Goal: Information Seeking & Learning: Find specific fact

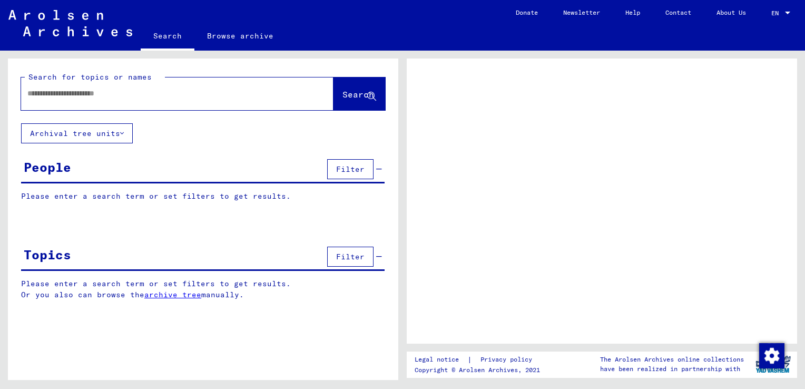
click at [95, 92] on input "text" at bounding box center [167, 93] width 281 height 11
type input "**********"
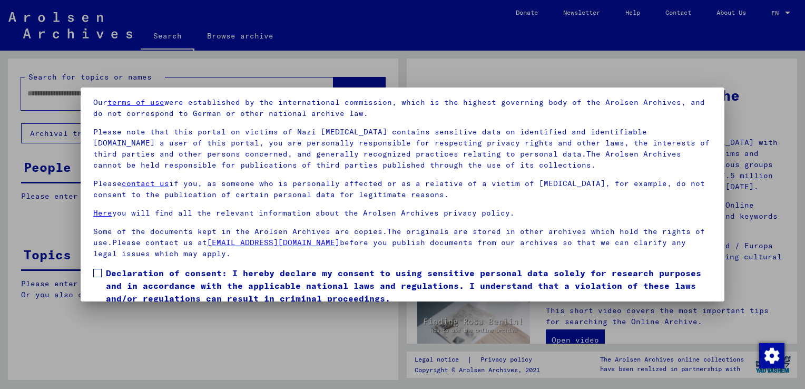
scroll to position [79, 0]
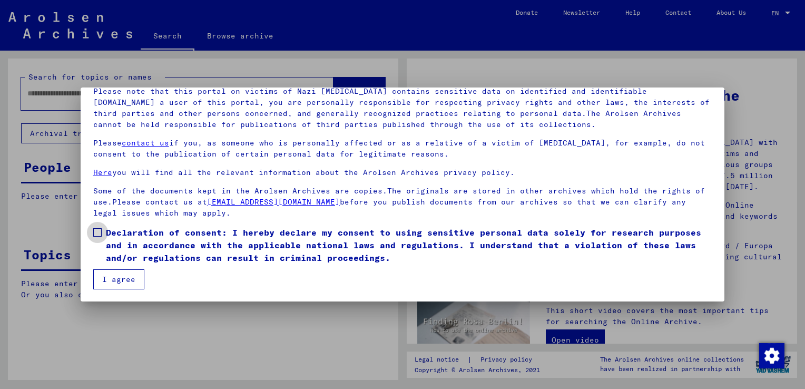
click at [98, 229] on span at bounding box center [97, 232] width 8 height 8
click at [113, 280] on button "I agree" at bounding box center [118, 279] width 51 height 20
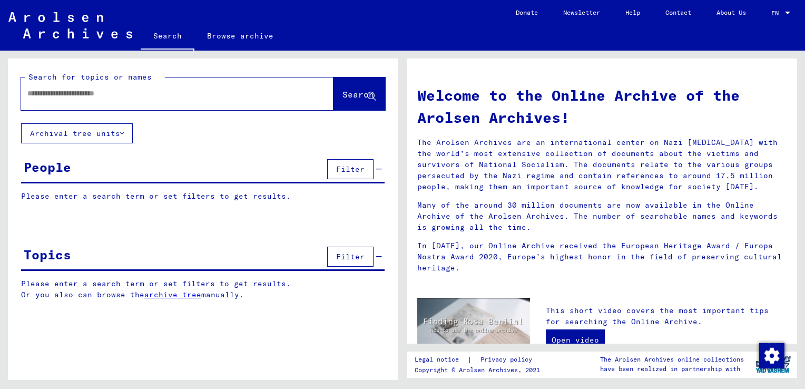
click at [57, 88] on input "text" at bounding box center [164, 93] width 275 height 11
type input "**********"
click at [343, 89] on button "Search" at bounding box center [360, 93] width 52 height 33
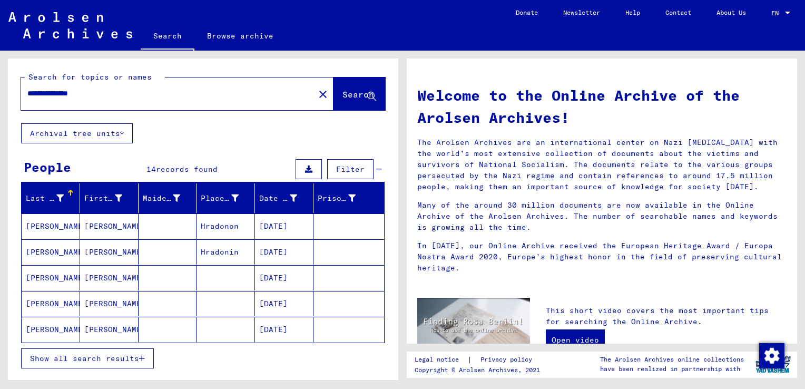
click at [84, 357] on span "Show all search results" at bounding box center [84, 358] width 109 height 9
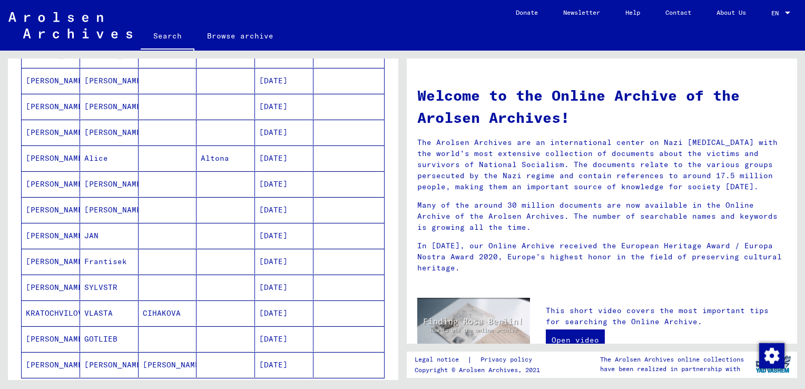
scroll to position [211, 0]
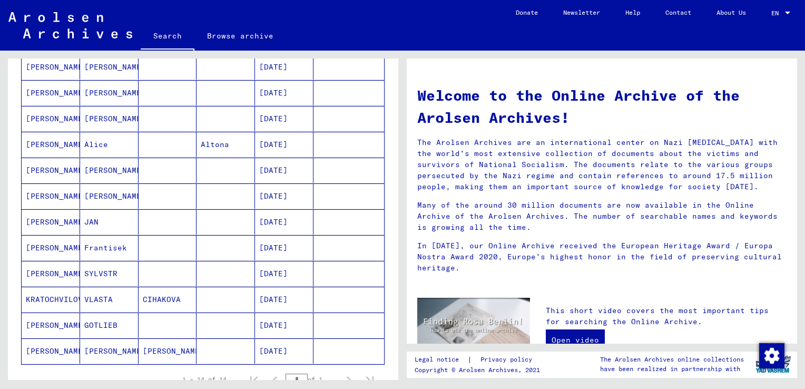
click at [55, 273] on mat-cell "[PERSON_NAME]" at bounding box center [51, 273] width 58 height 25
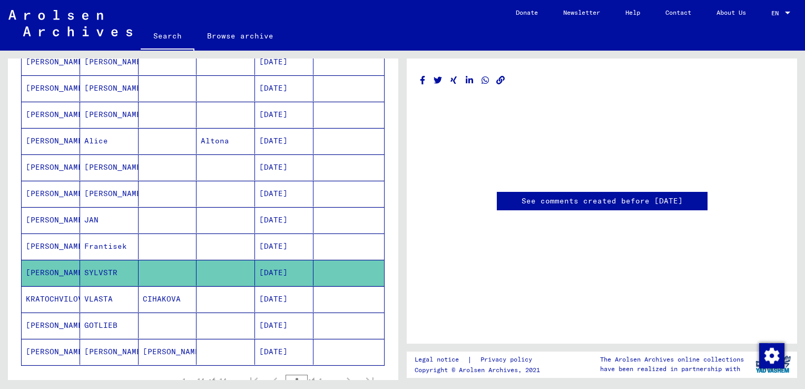
scroll to position [265, 0]
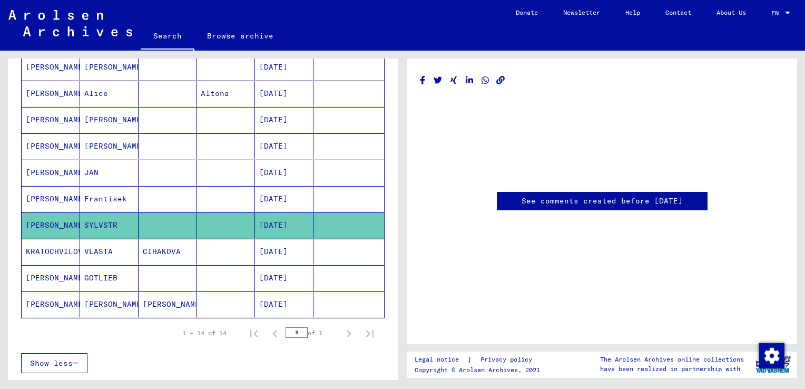
click at [106, 222] on mat-cell "SYLVSTR" at bounding box center [109, 225] width 58 height 26
drag, startPoint x: 106, startPoint y: 222, endPoint x: 43, endPoint y: 222, distance: 63.2
click at [43, 222] on mat-cell "[PERSON_NAME]" at bounding box center [51, 225] width 58 height 26
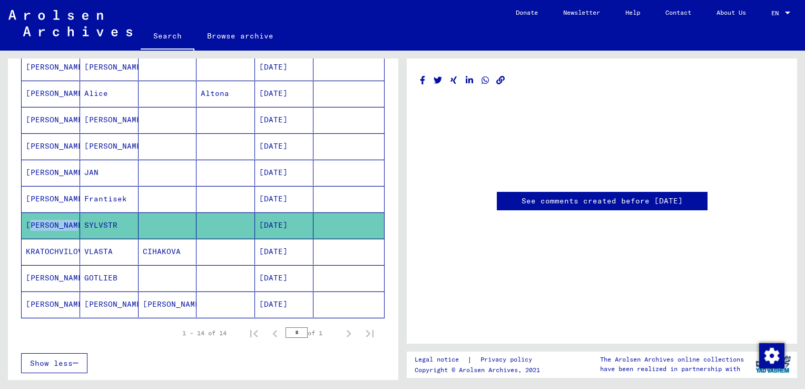
scroll to position [0, 0]
click at [107, 222] on mat-cell "SYLVSTR" at bounding box center [109, 225] width 58 height 26
